Goal: Information Seeking & Learning: Learn about a topic

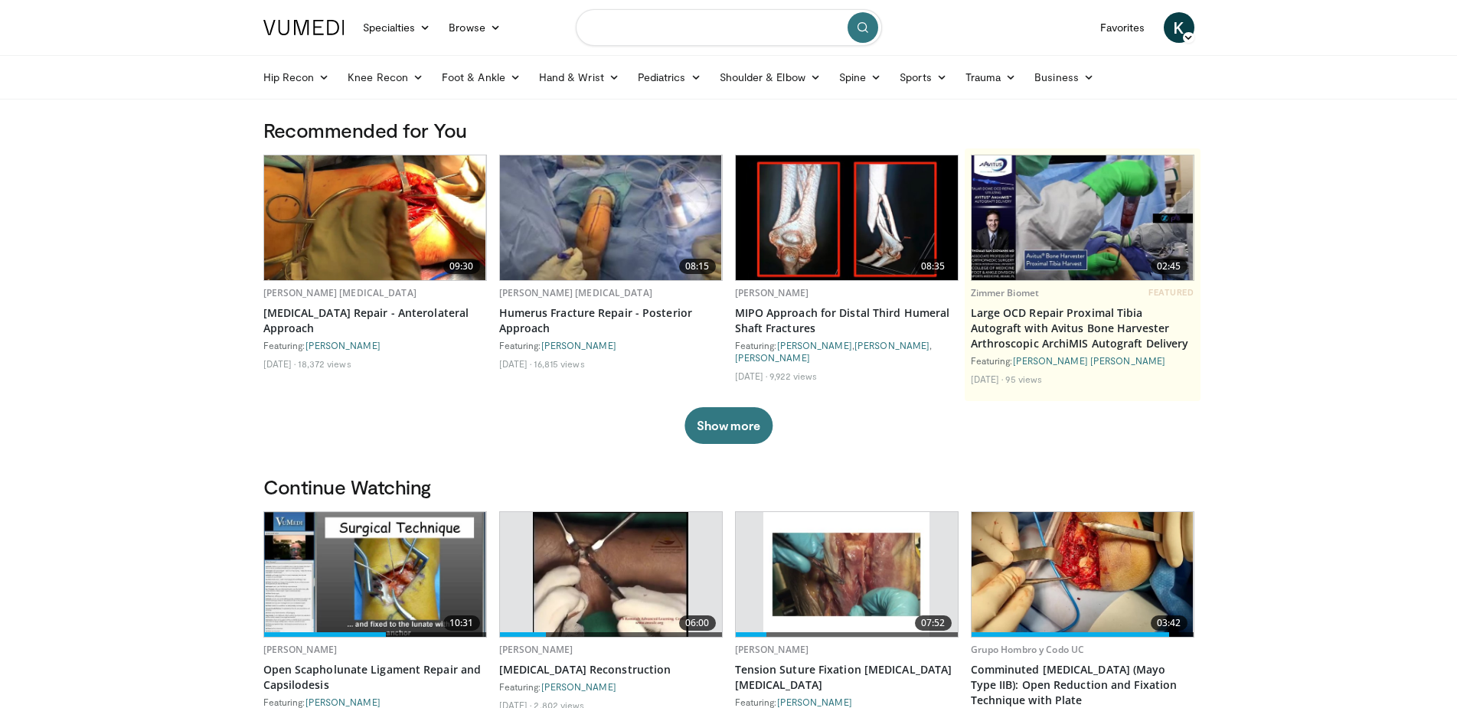
click at [616, 21] on input "Search topics, interventions" at bounding box center [729, 27] width 306 height 37
type input "**********"
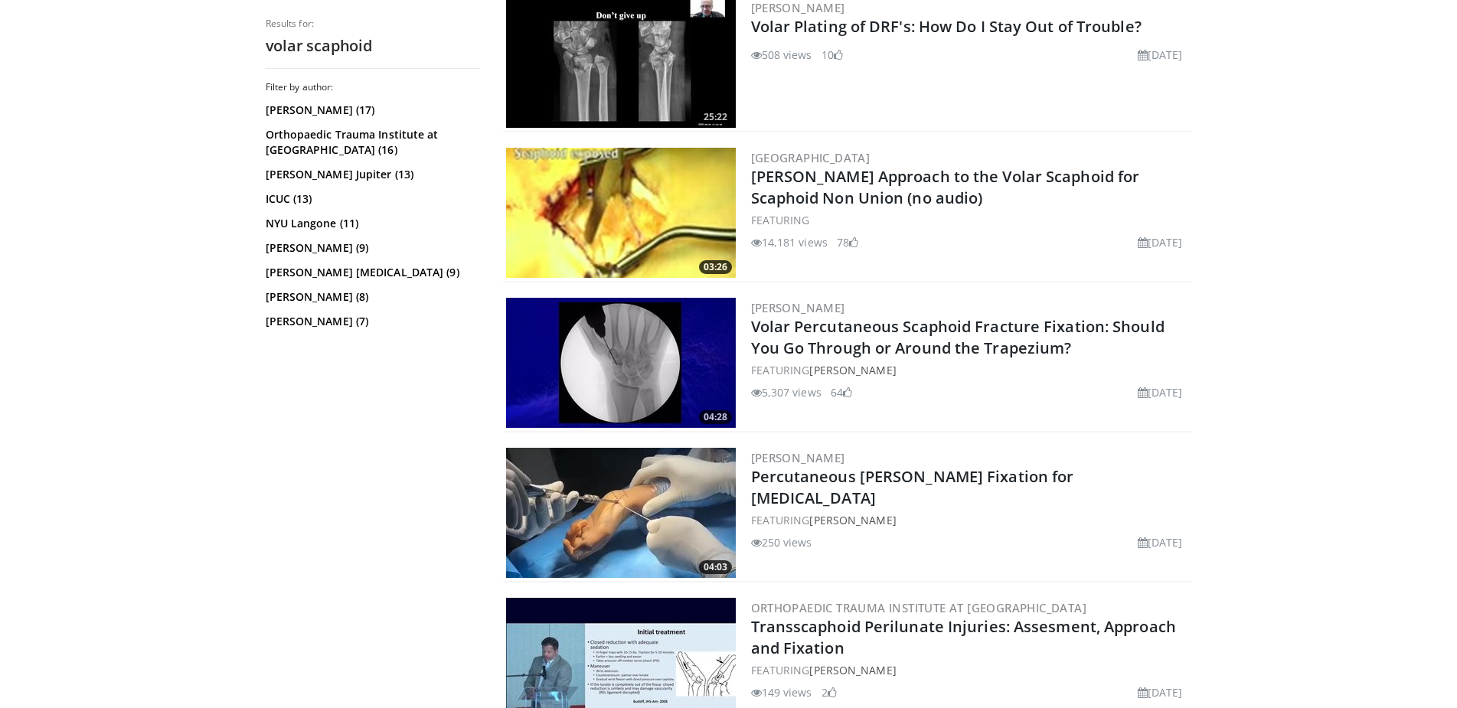
scroll to position [1405, 0]
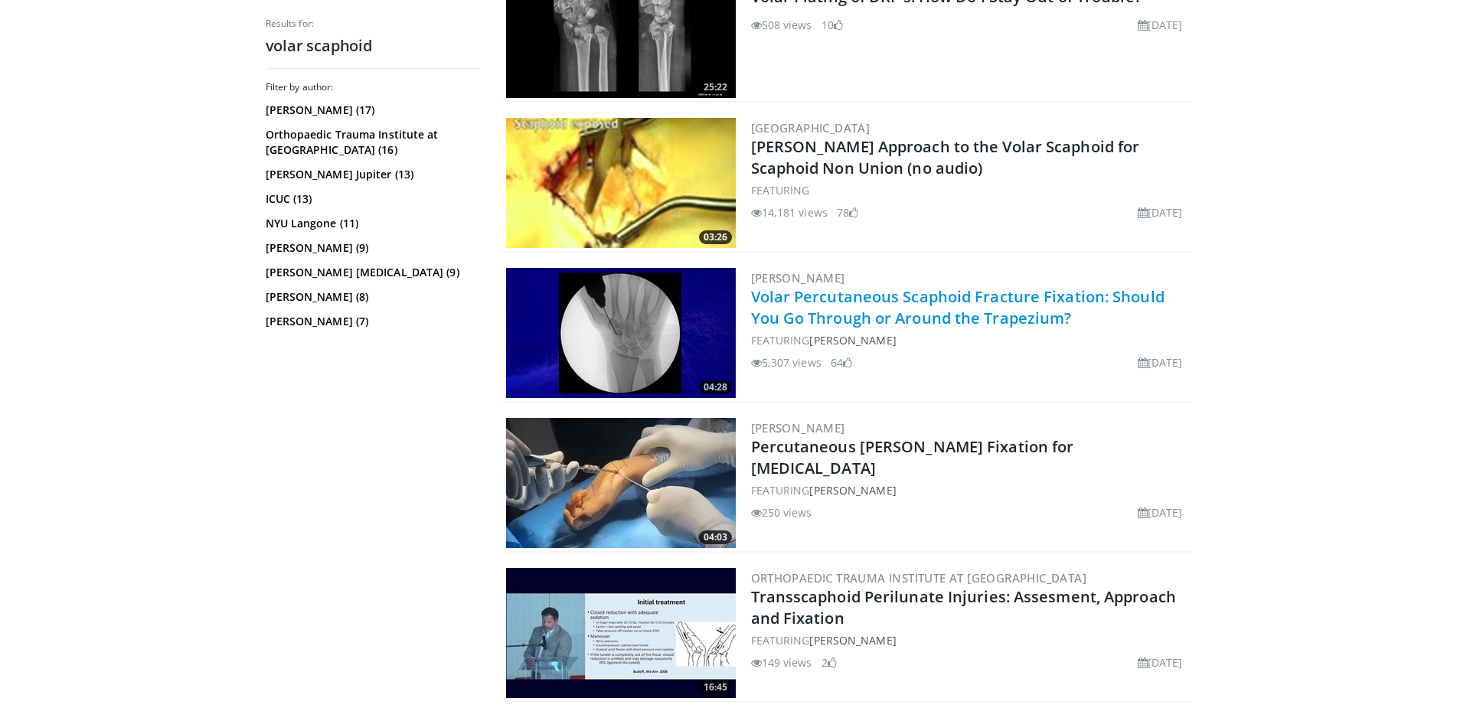
click at [979, 317] on link "Volar Percutaneous Scaphoid Fracture Fixation: Should You Go Through or Around …" at bounding box center [957, 307] width 413 height 42
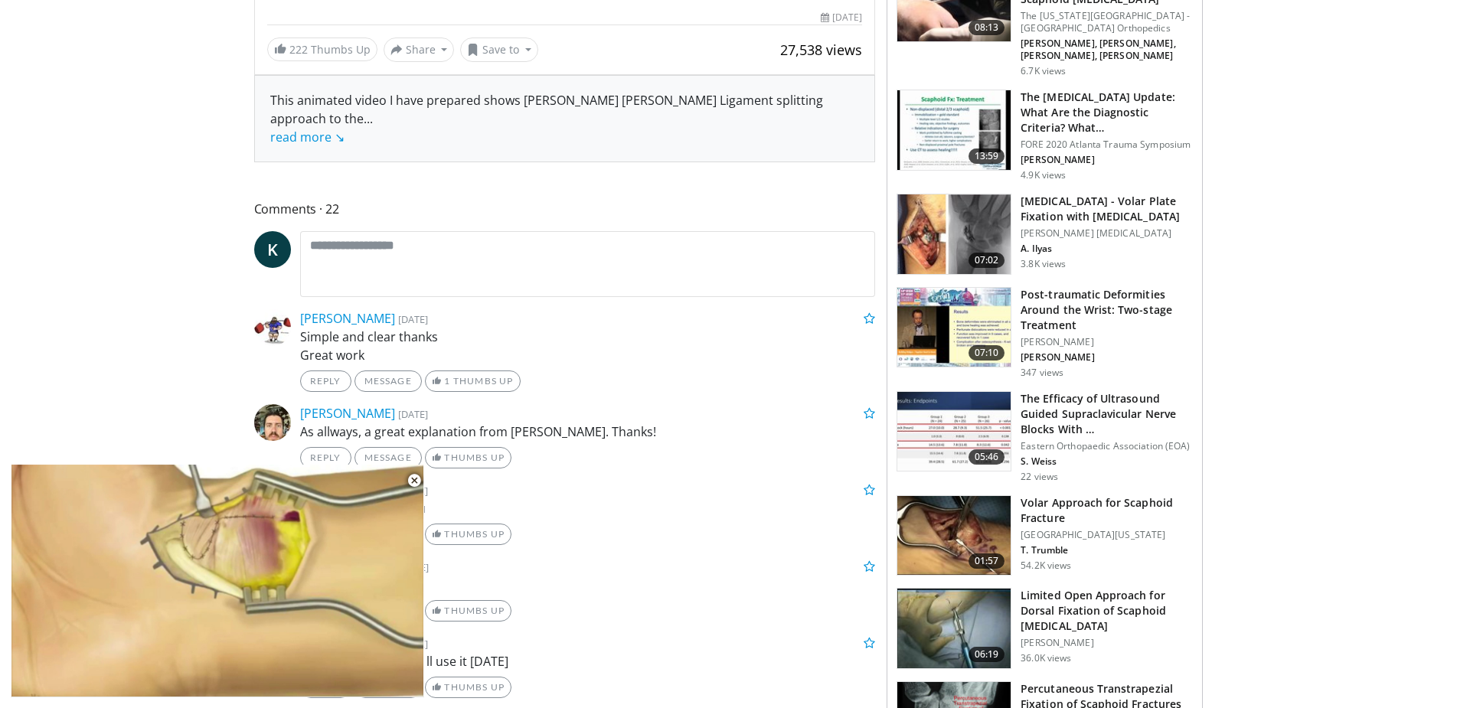
scroll to position [547, 0]
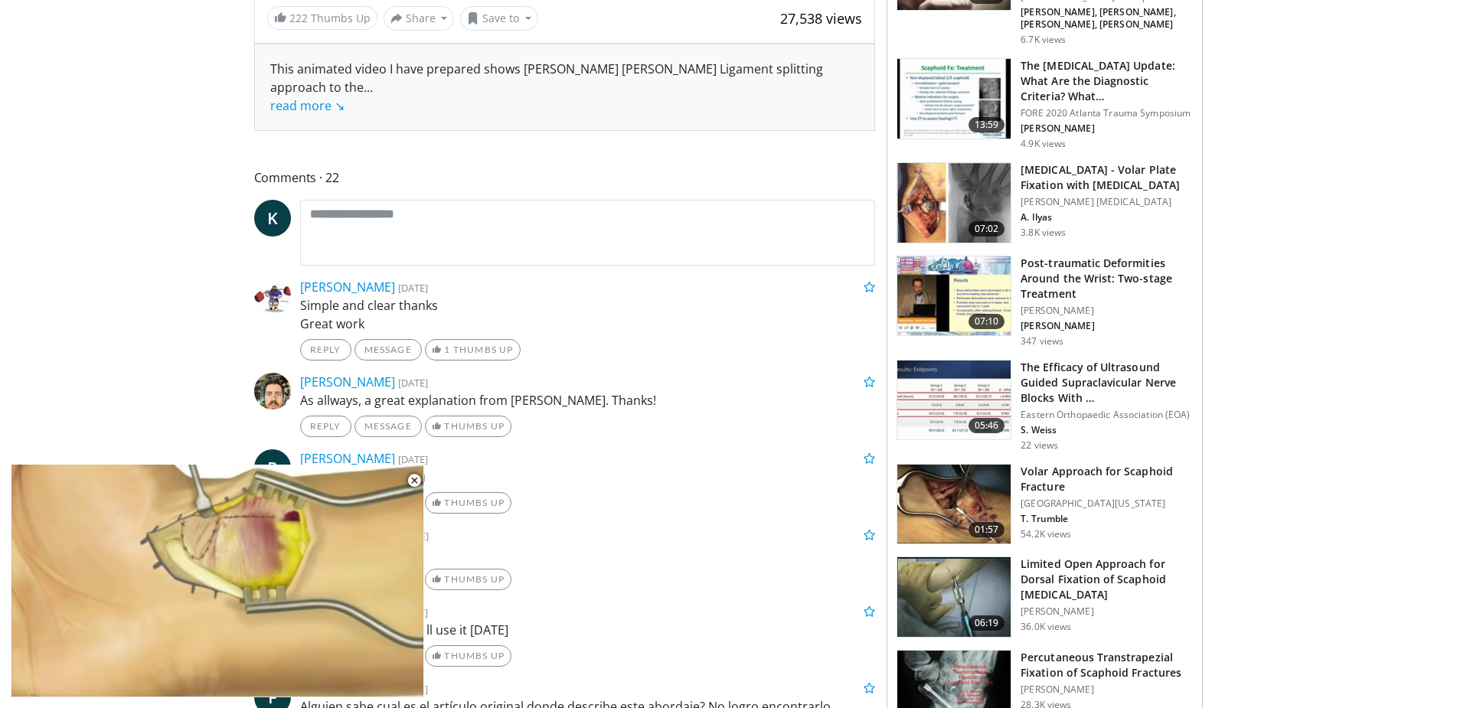
click at [1037, 466] on h3 "Volar Approach for Scaphoid Fracture" at bounding box center [1106, 479] width 172 height 31
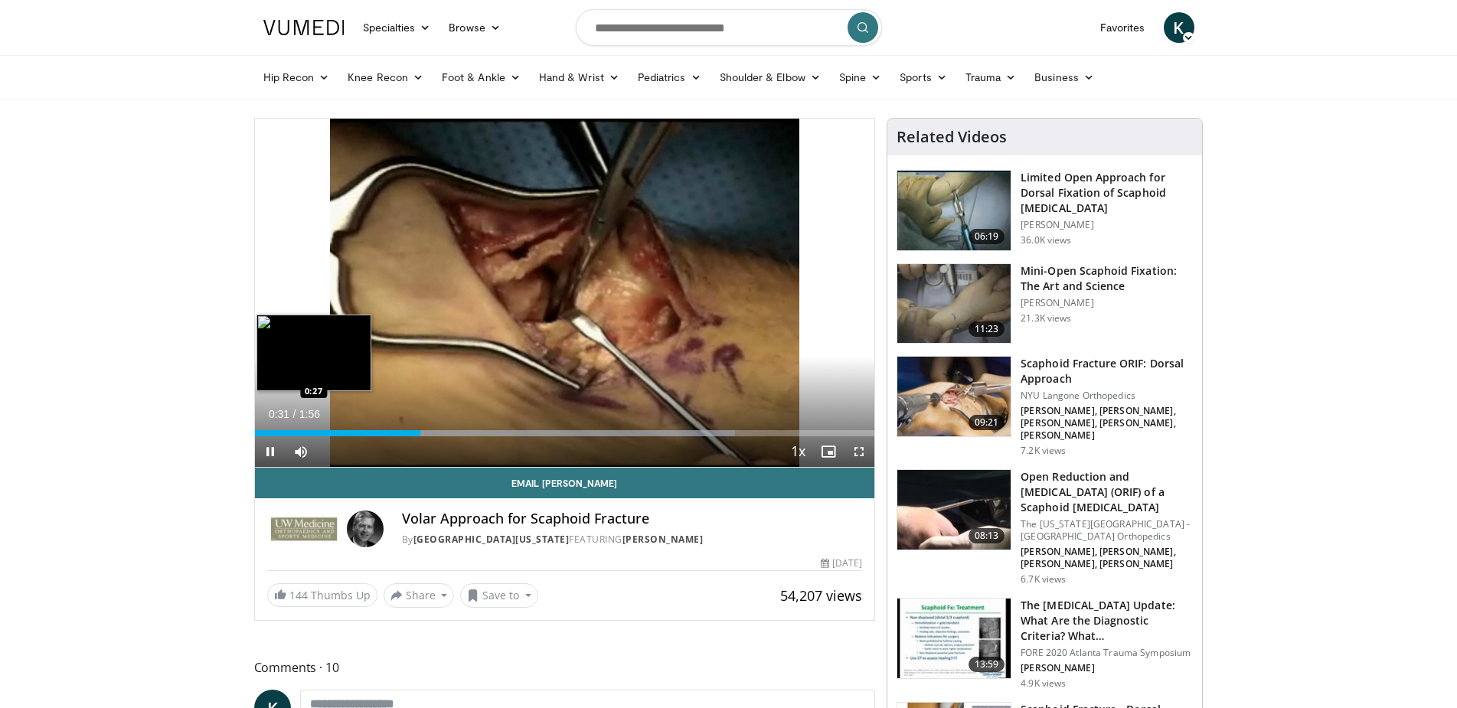
click at [401, 436] on div "0:31" at bounding box center [338, 433] width 166 height 6
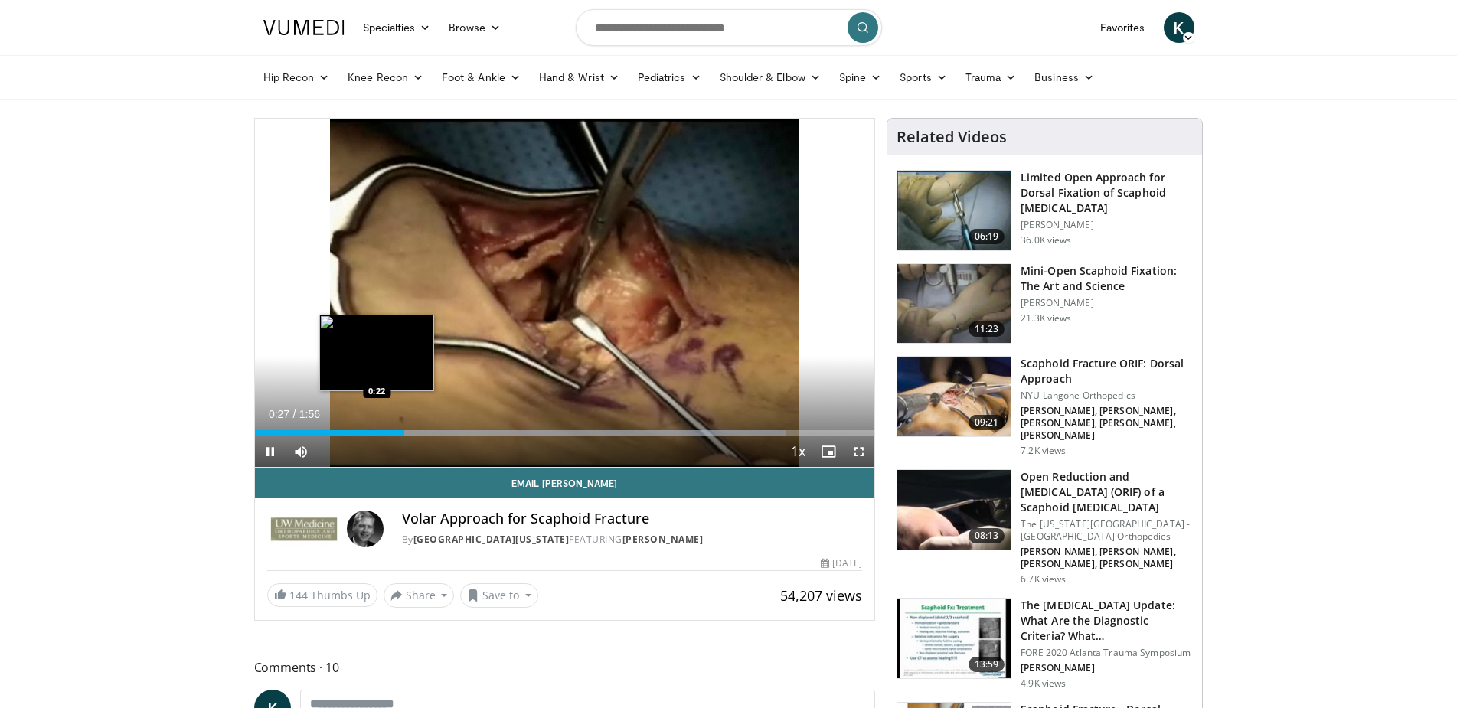
click at [374, 435] on div "0:28" at bounding box center [329, 433] width 149 height 6
click at [342, 432] on div "0:24" at bounding box center [319, 433] width 129 height 6
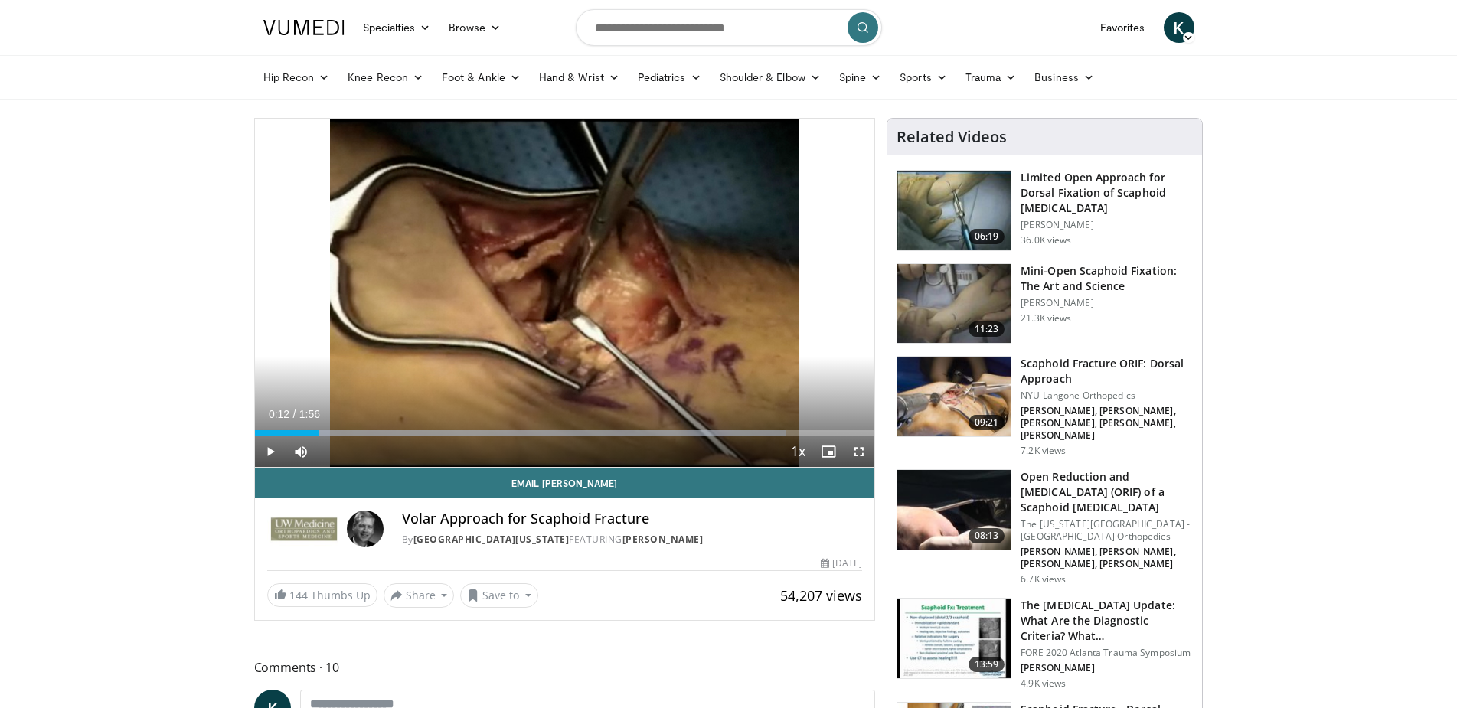
click at [318, 432] on div "0:12" at bounding box center [287, 433] width 64 height 6
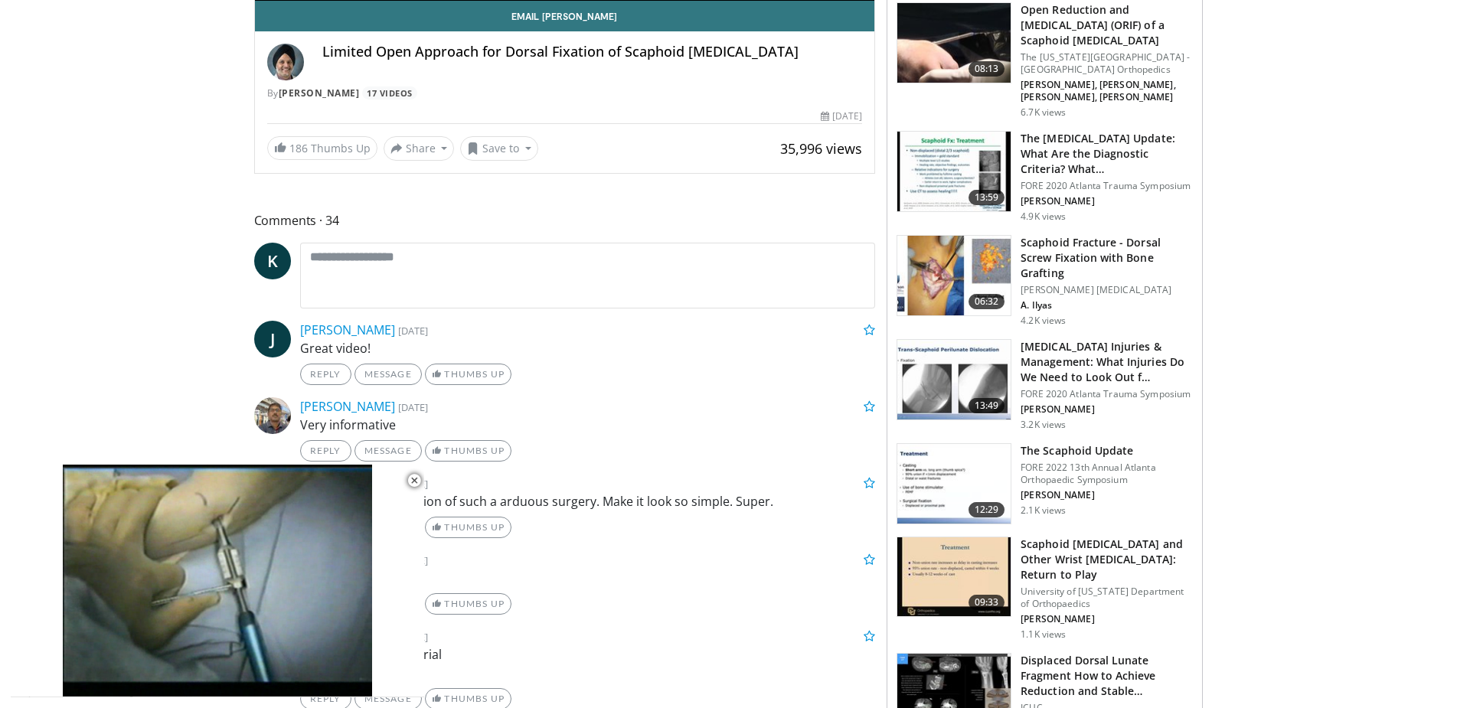
scroll to position [468, 0]
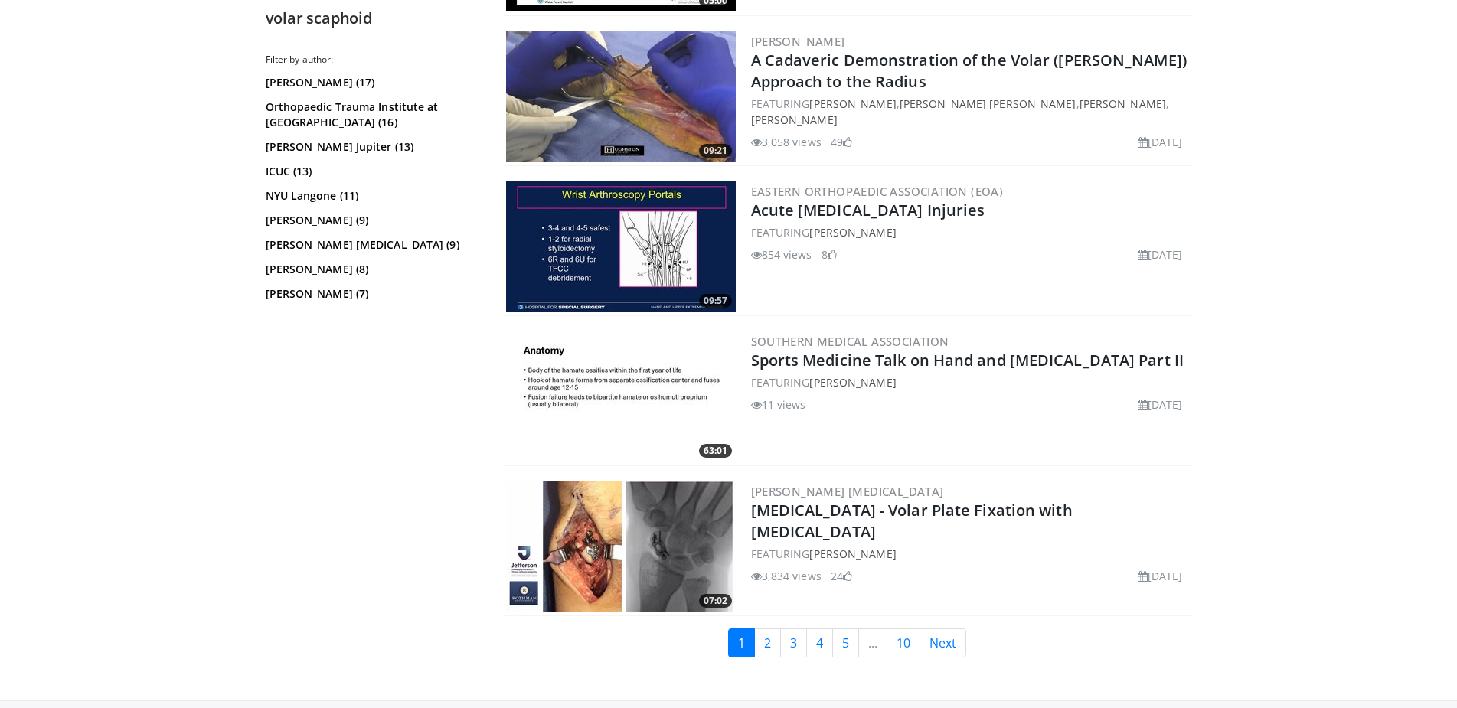
scroll to position [3357, 0]
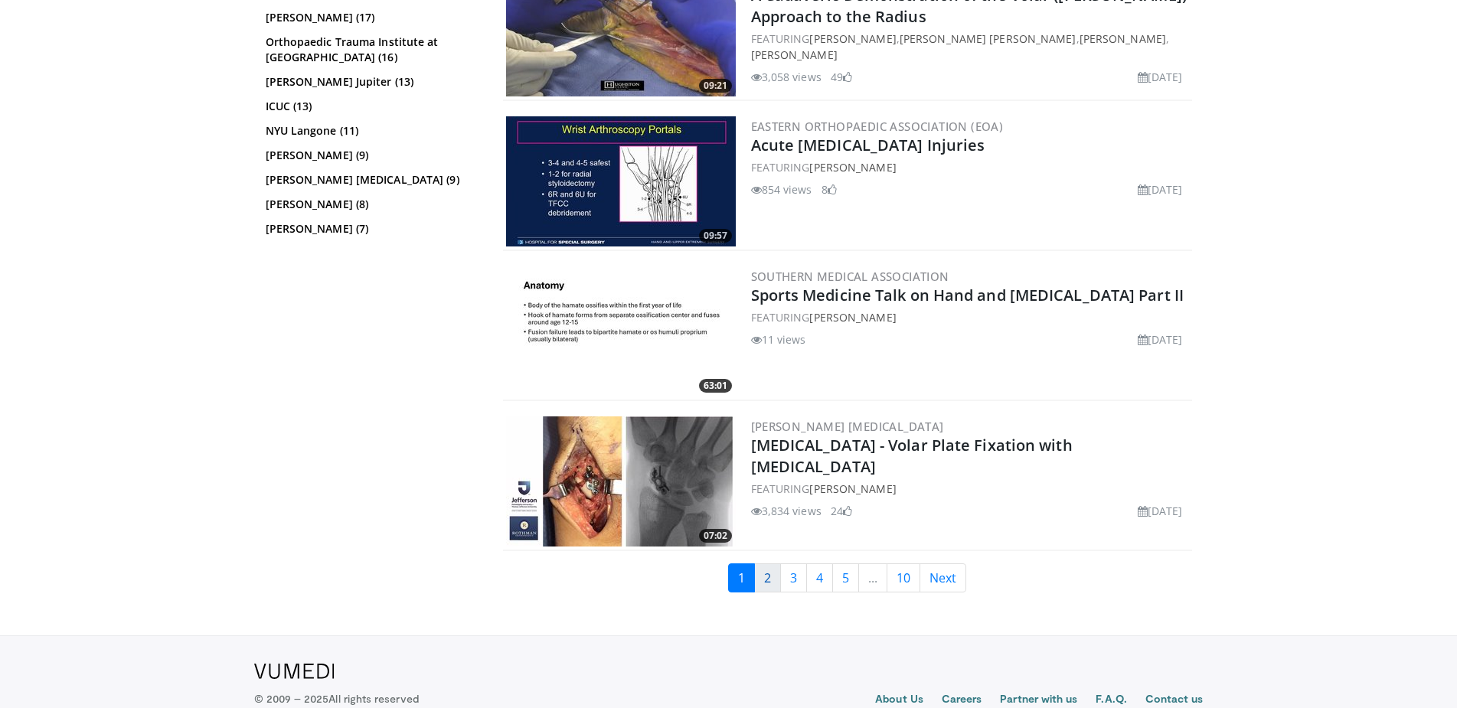
click at [771, 583] on link "2" at bounding box center [767, 577] width 27 height 29
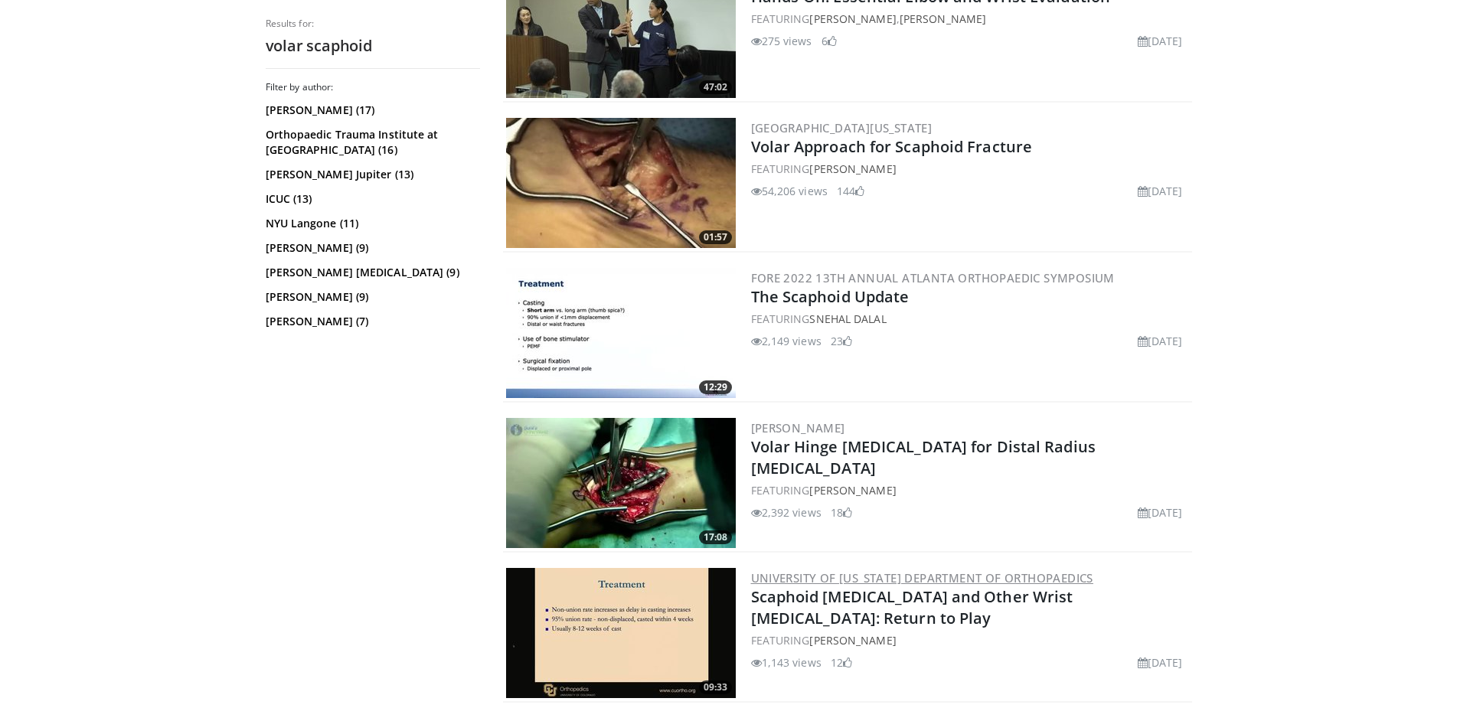
scroll to position [1561, 0]
